Goal: Information Seeking & Learning: Learn about a topic

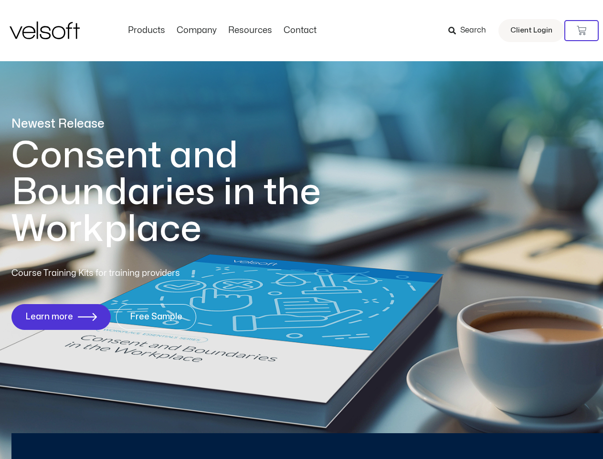
click at [301, 229] on h1 "Consent and Boundaries in the Workplace" at bounding box center [185, 192] width 349 height 110
click at [582, 31] on icon at bounding box center [582, 31] width 10 height 10
